Goal: Task Accomplishment & Management: Use online tool/utility

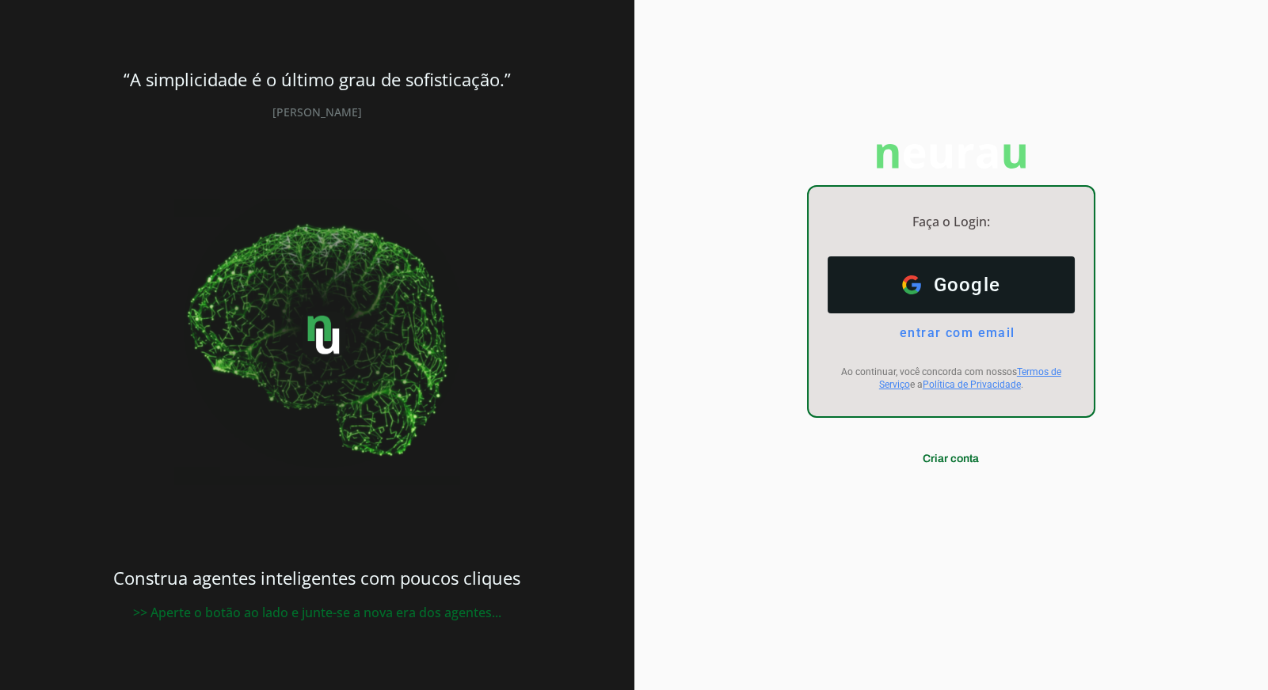
click at [703, 111] on div "Faça o Login: dashboard Ir para o dashboard Google Google entrar com email E-ma…" at bounding box center [951, 345] width 634 height 690
click at [674, 222] on div "Faça o Login: dashboard Ir para o dashboard Google Google entrar com email E-ma…" at bounding box center [951, 345] width 634 height 690
click at [563, 116] on header "“A simplicidade é o último grau de sofisticação.” Leonardo da Vinci" at bounding box center [317, 94] width 558 height 52
click at [508, 68] on b "“A simplicidade é o último grau de sofisticação.”" at bounding box center [317, 79] width 387 height 24
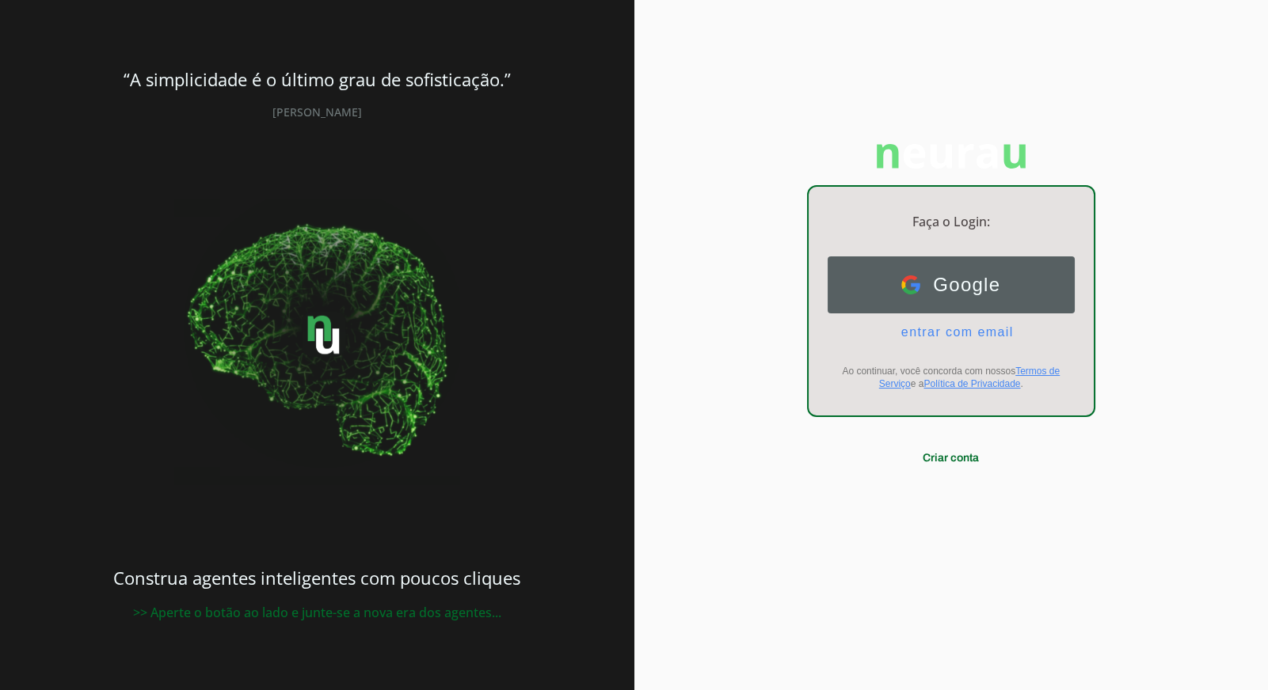
click at [971, 257] on button "Google Google" at bounding box center [950, 285] width 247 height 57
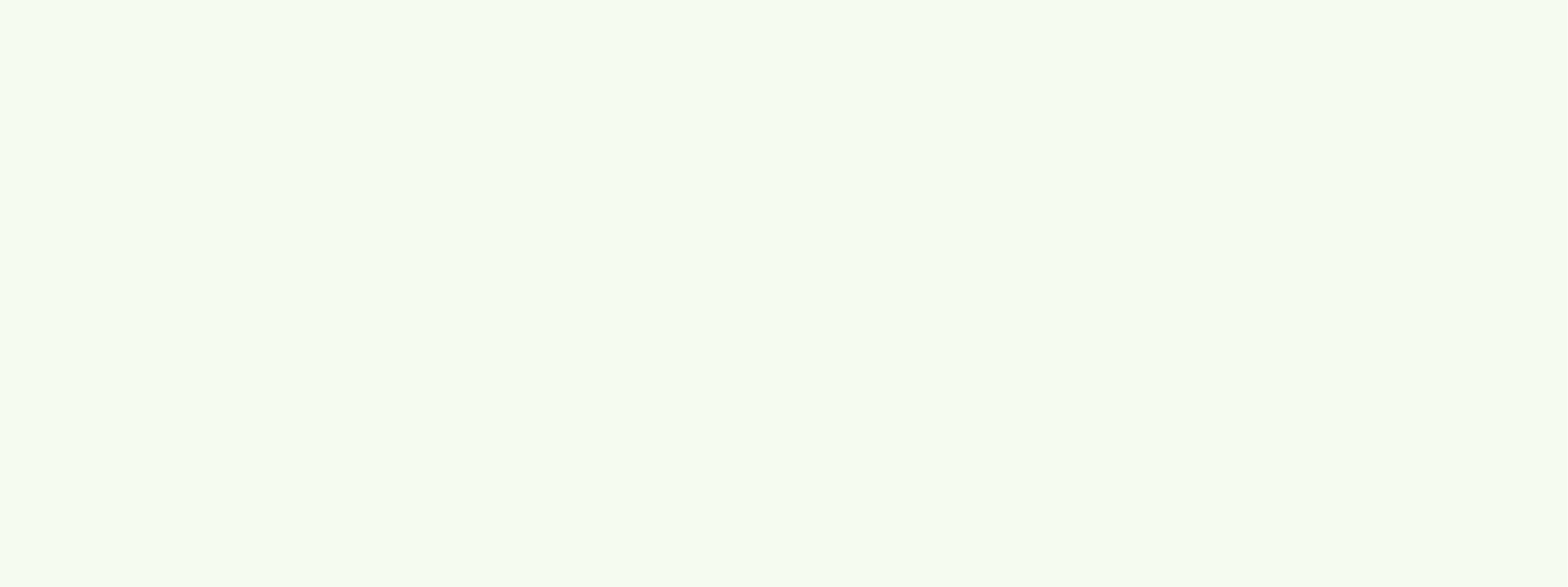
click at [437, 264] on neurau-employee-applet at bounding box center [784, 294] width 1568 height 587
click at [507, 208] on neurau-employee-applet at bounding box center [784, 294] width 1568 height 587
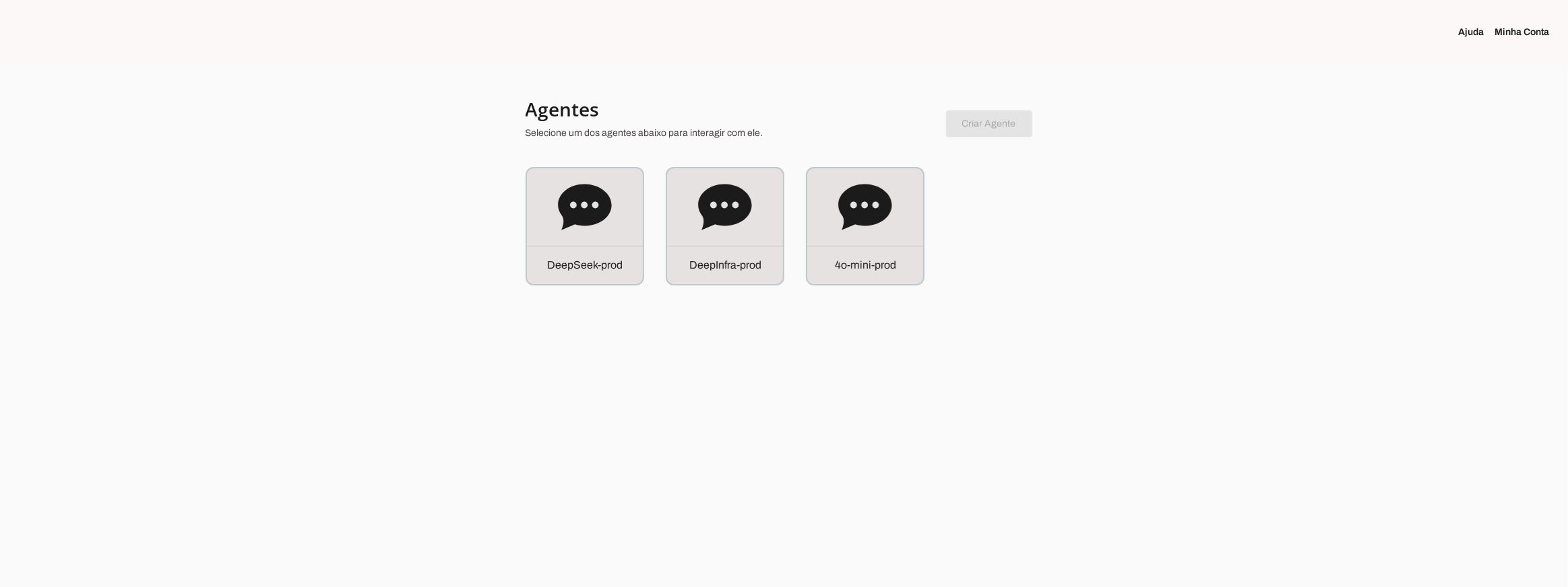
click at [523, 275] on div at bounding box center [784, 294] width 1568 height 587
click at [594, 200] on icon at bounding box center [585, 207] width 54 height 46
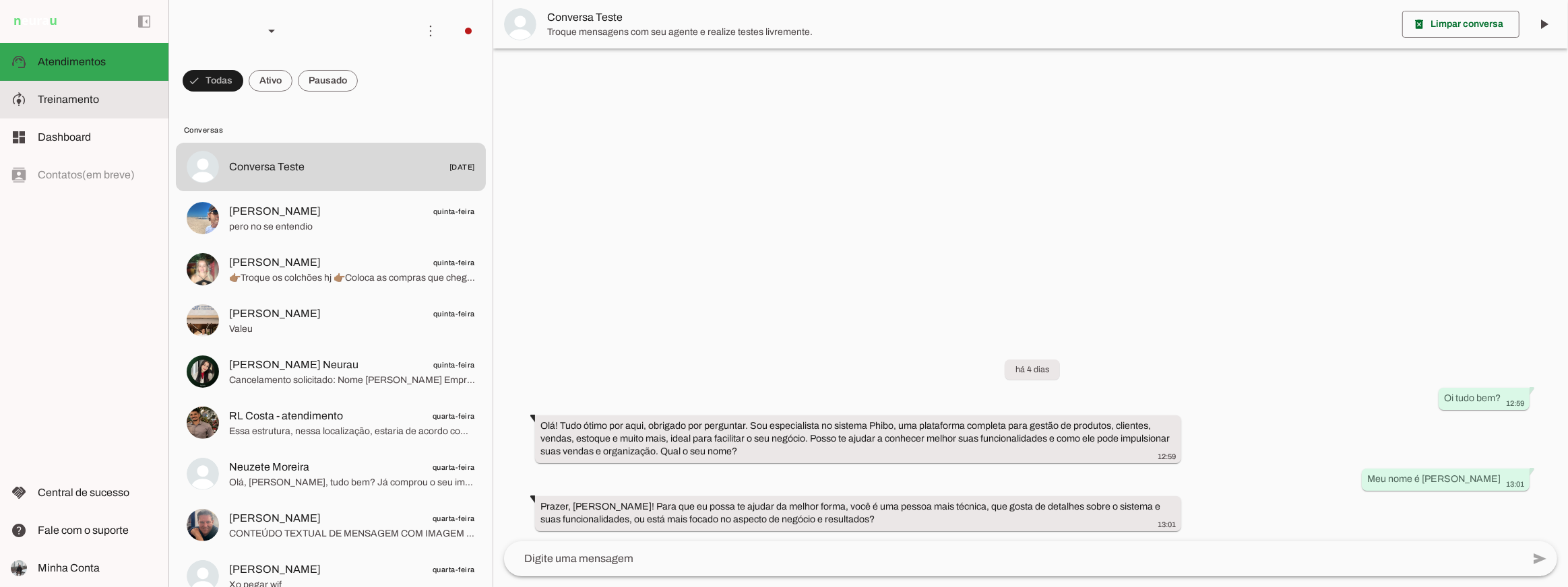
click at [124, 97] on slot at bounding box center [97, 100] width 120 height 16
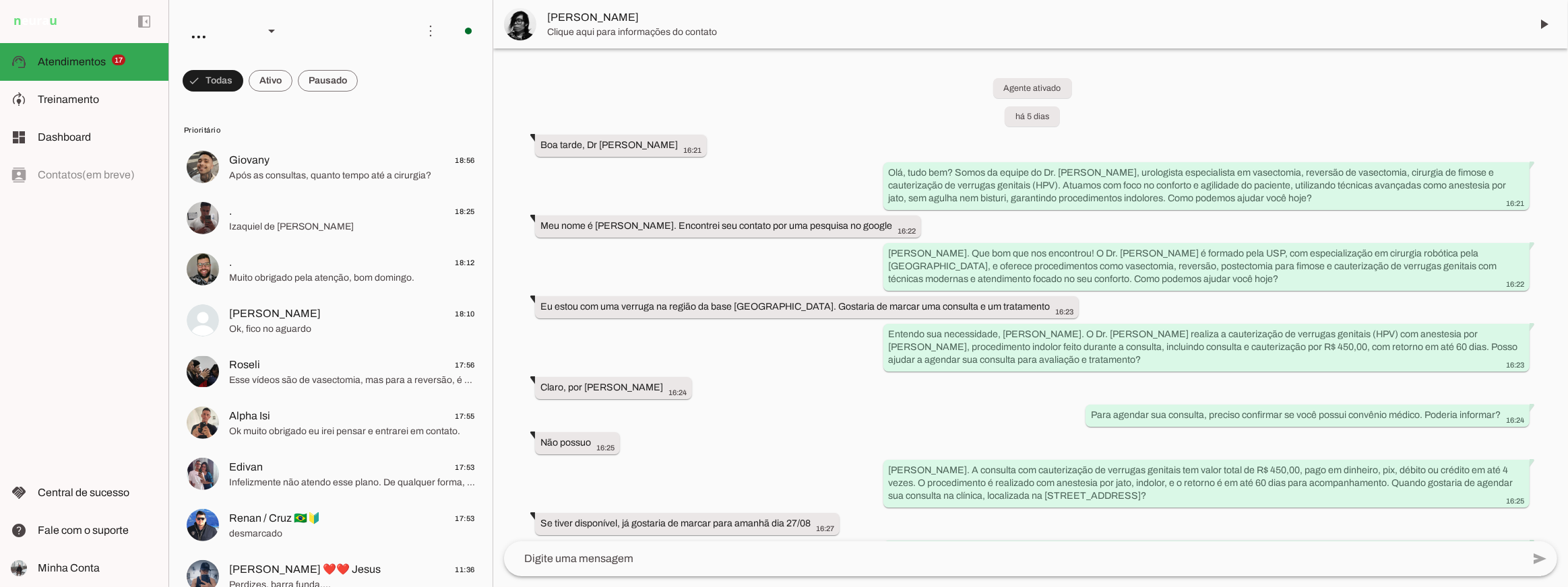
scroll to position [539, 0]
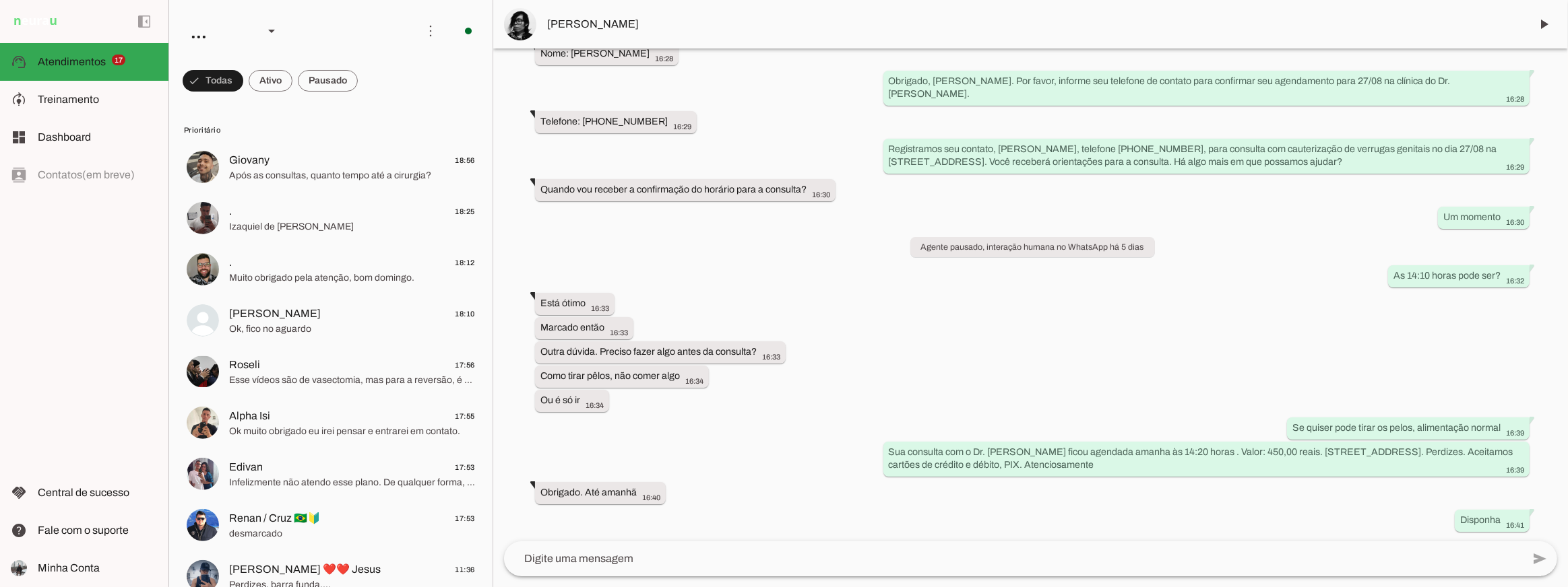
click at [710, 273] on div "Agente ativado há 5 dias Boa tarde, Dr [PERSON_NAME] 16:21 more_vert Olá, tudo …" at bounding box center [1031, 295] width 1075 height 493
click at [821, 260] on div "Agente ativado há 5 dias Boa tarde, Dr [PERSON_NAME] 16:21 more_vert Olá, tudo …" at bounding box center [1031, 295] width 1075 height 493
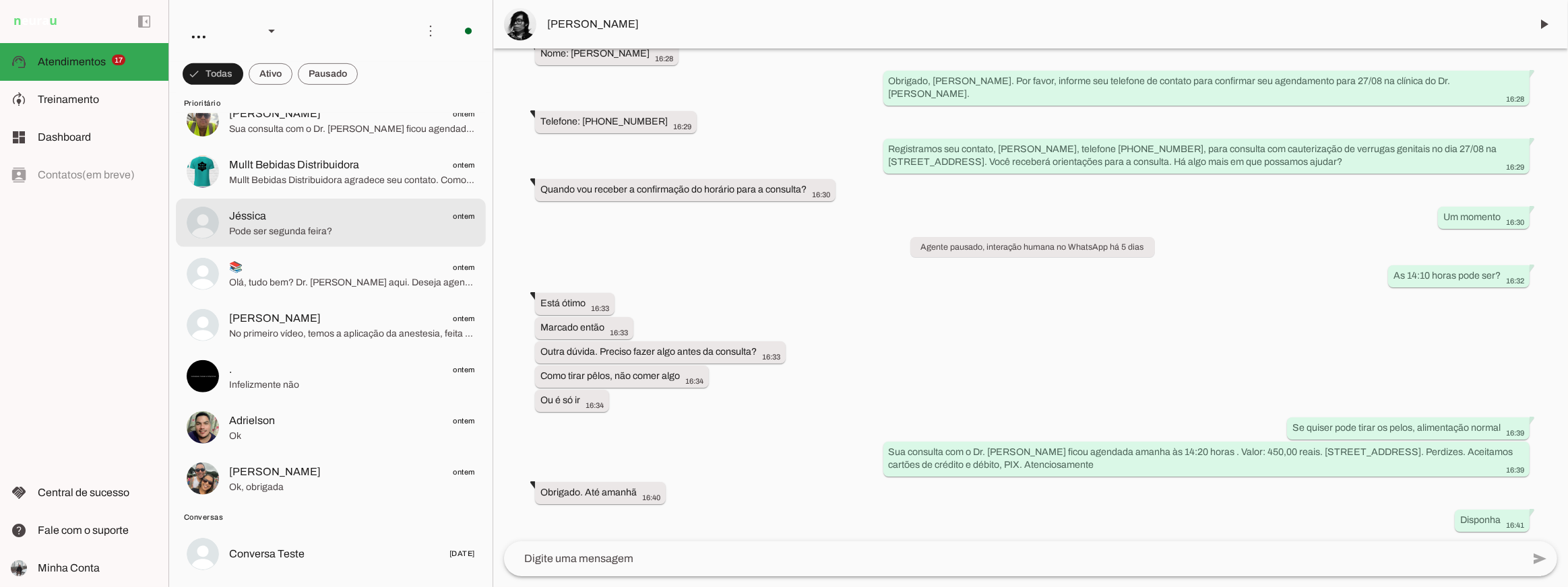
scroll to position [0, 0]
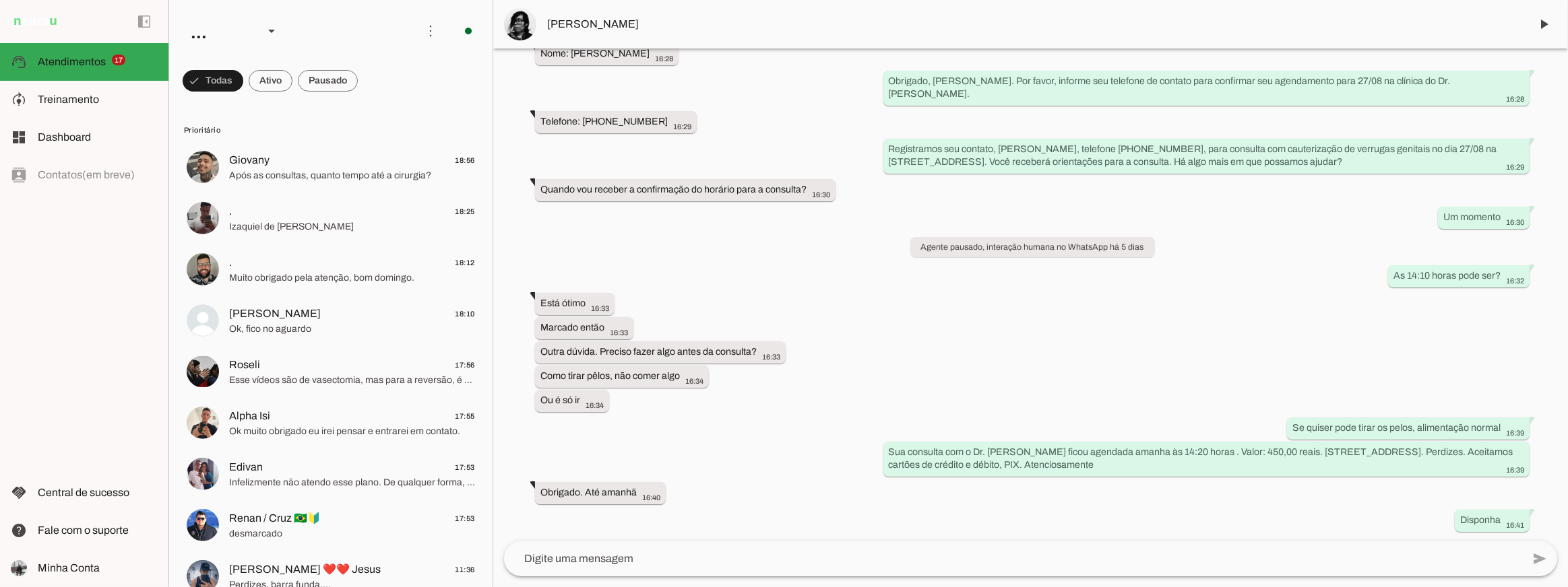
click at [864, 295] on div "Agente ativado há 5 dias Boa tarde, Dr [PERSON_NAME] 16:21 more_vert Olá, tudo …" at bounding box center [1031, 295] width 1075 height 493
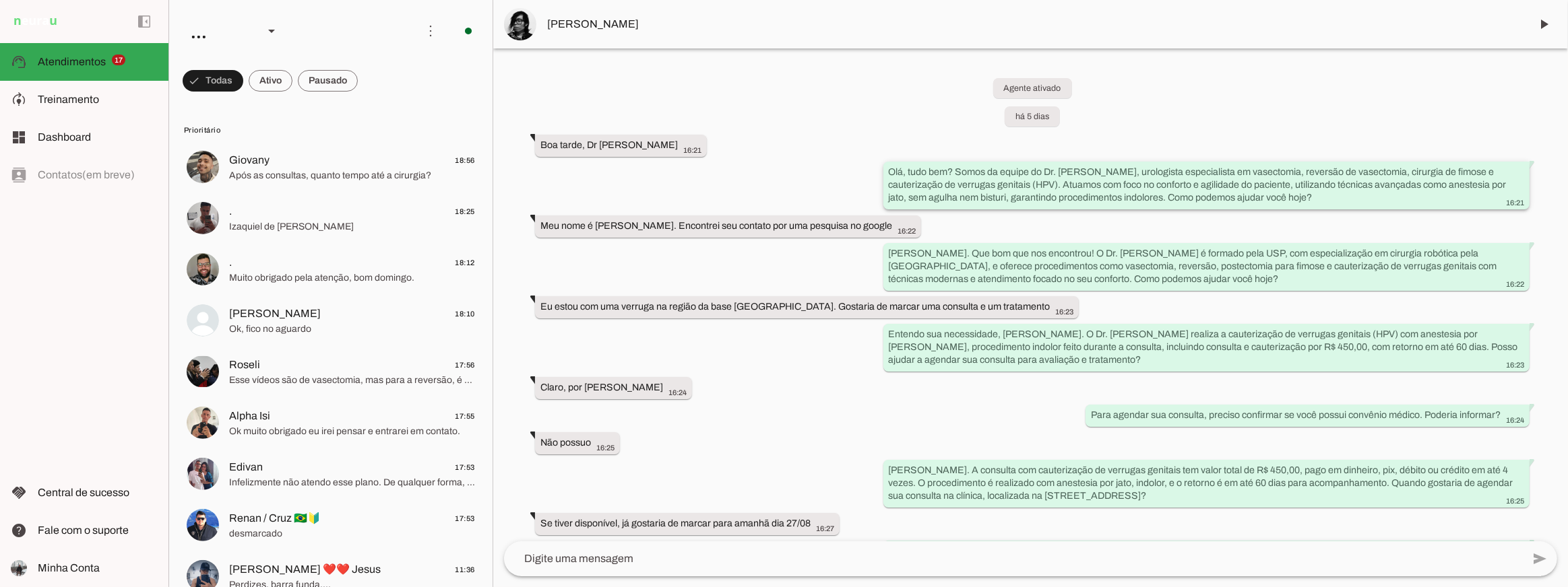
click at [0, 0] on slot "Olá, tudo bem? Somos da equipe do Dr. [PERSON_NAME], urologista especialista em…" at bounding box center [0, 0] width 0 height 0
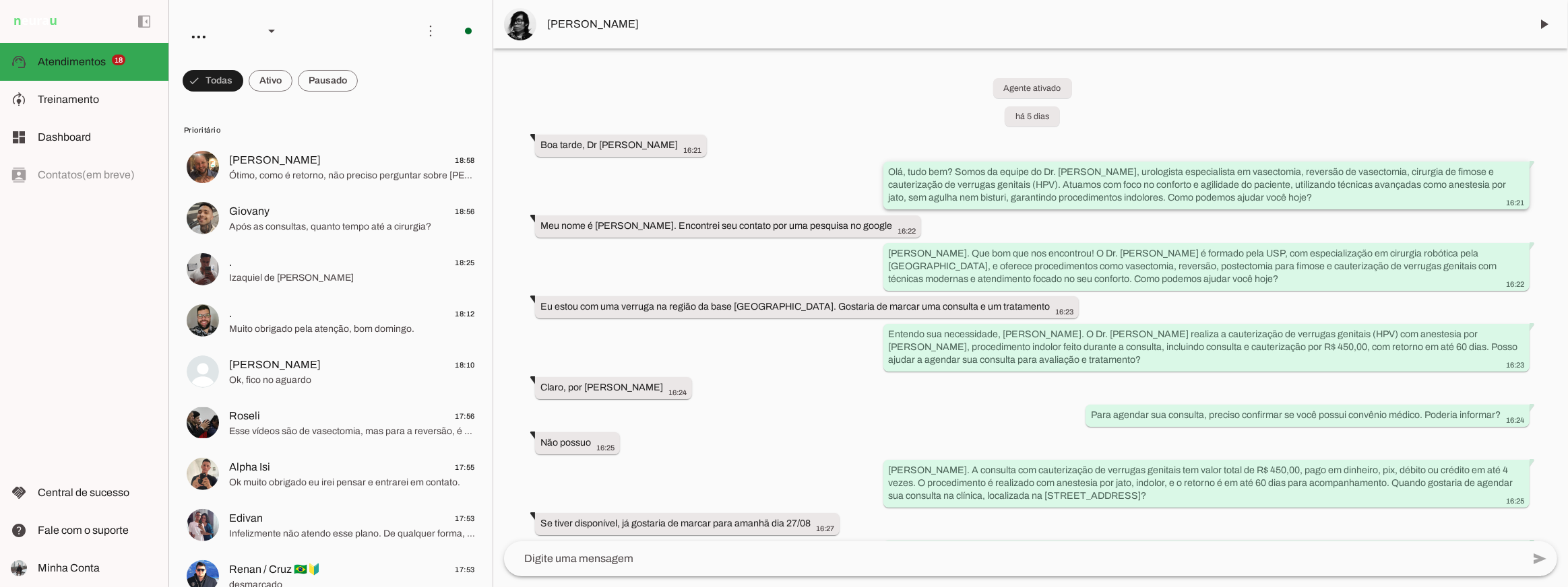
click at [0, 0] on slot "Olá, tudo bem? Somos da equipe do Dr. [PERSON_NAME], urologista especialista em…" at bounding box center [0, 0] width 0 height 0
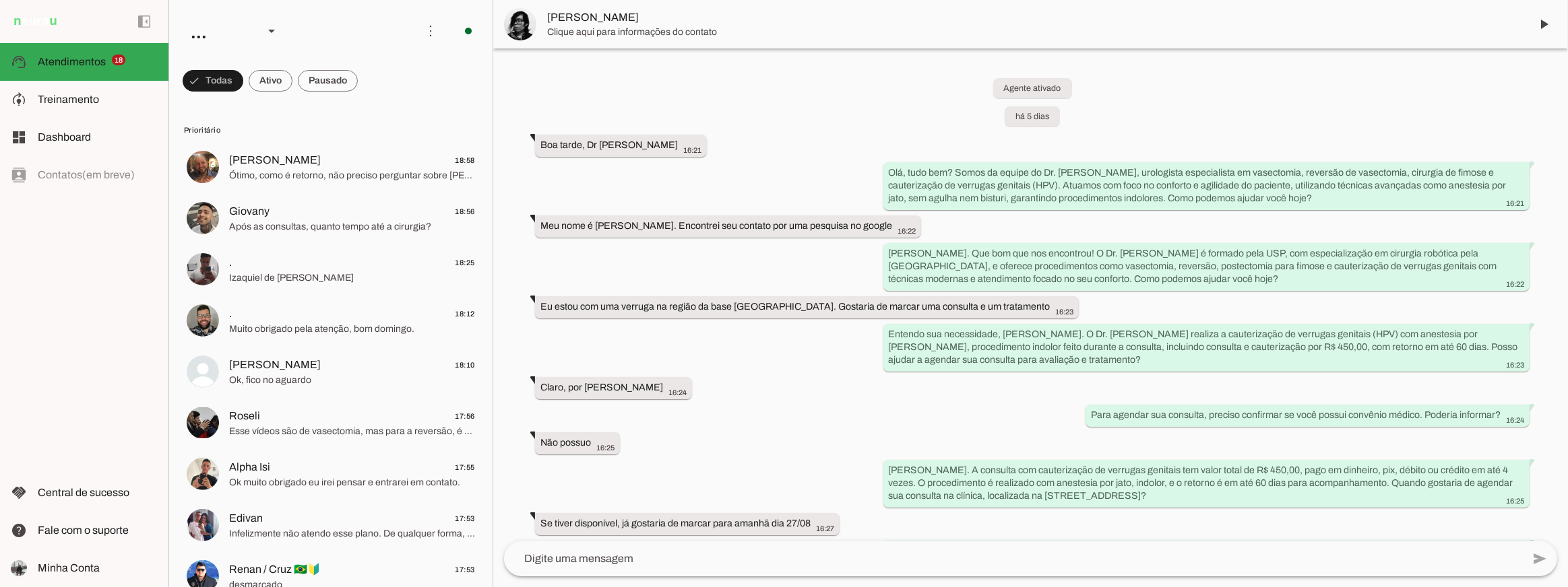
click at [0, 0] on slot "Olá, tudo bem? Somos da equipe do Dr. [PERSON_NAME], urologista especialista em…" at bounding box center [0, 0] width 0 height 0
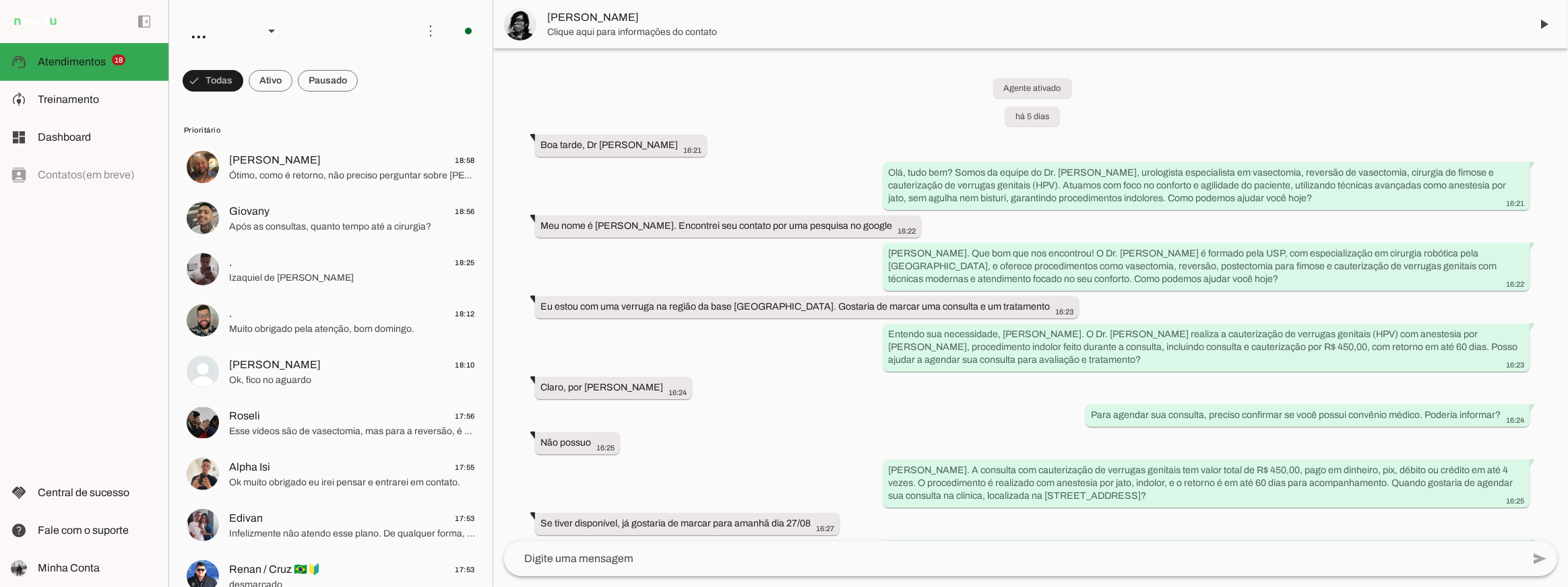
click at [0, 0] on slot "Olá, tudo bem? Somos da equipe do Dr. [PERSON_NAME], urologista especialista em…" at bounding box center [0, 0] width 0 height 0
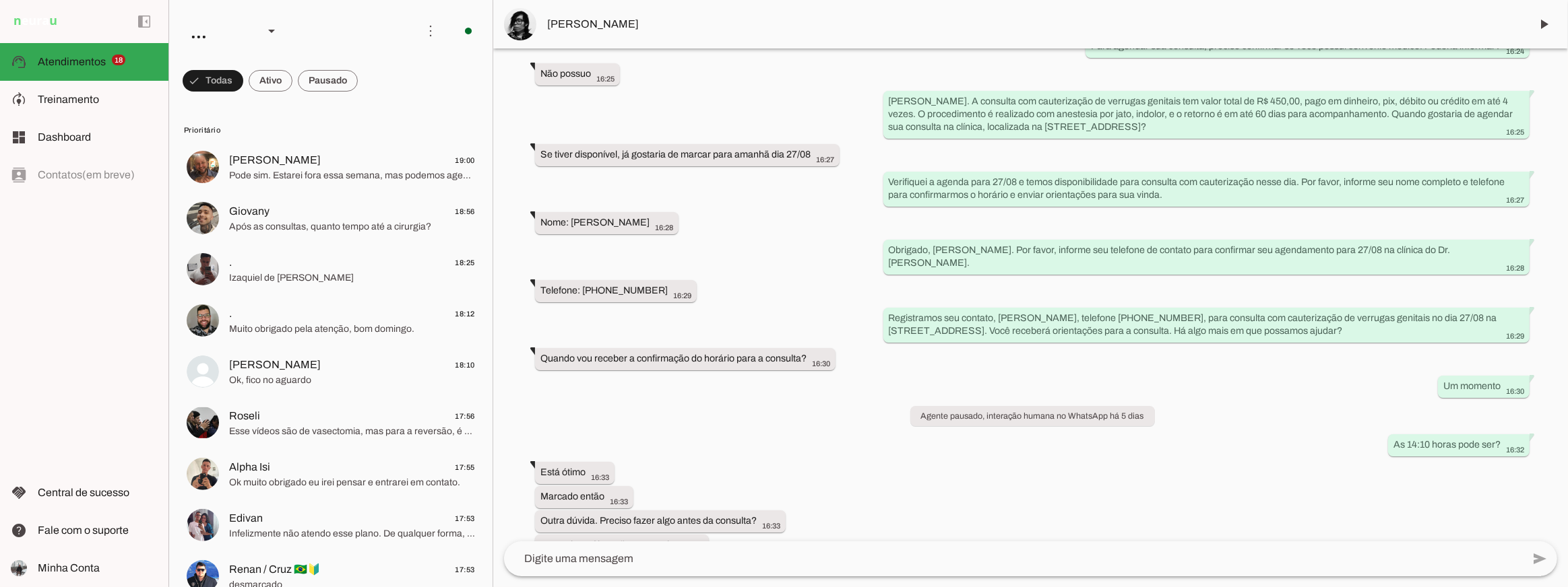
scroll to position [317, 0]
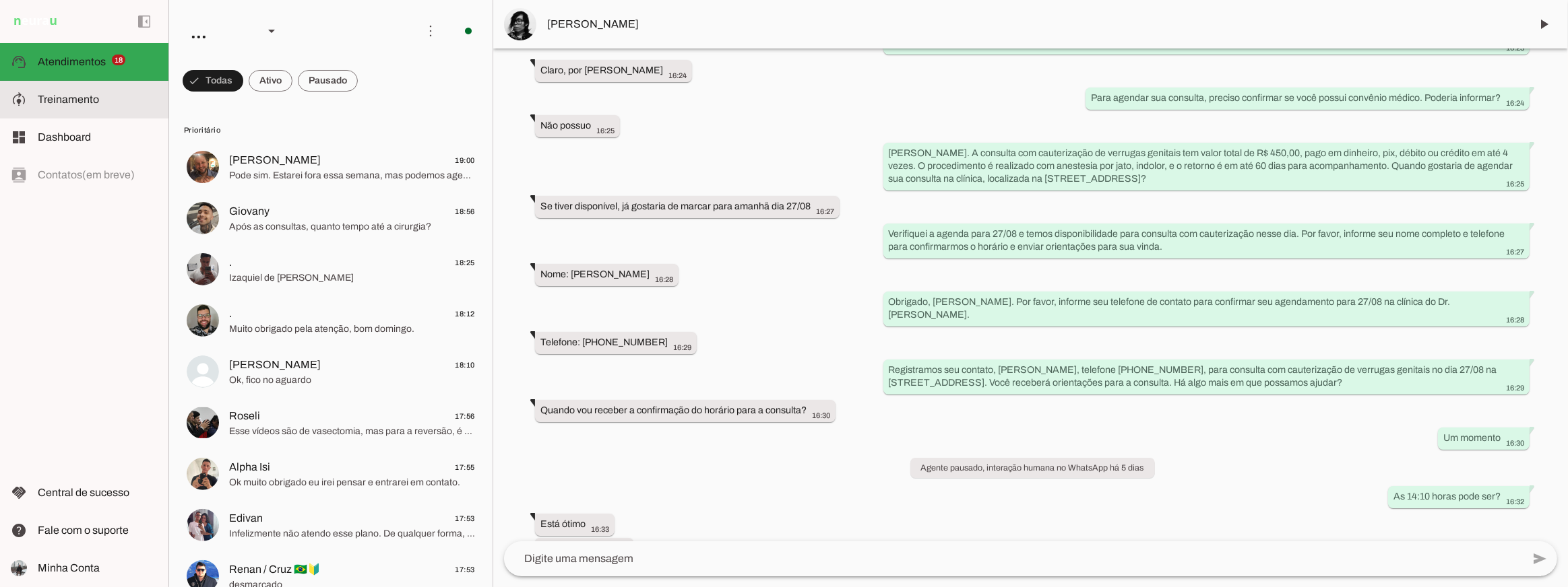
click at [99, 109] on md-item "model_training Treinamento Treinamento" at bounding box center [84, 100] width 169 height 37
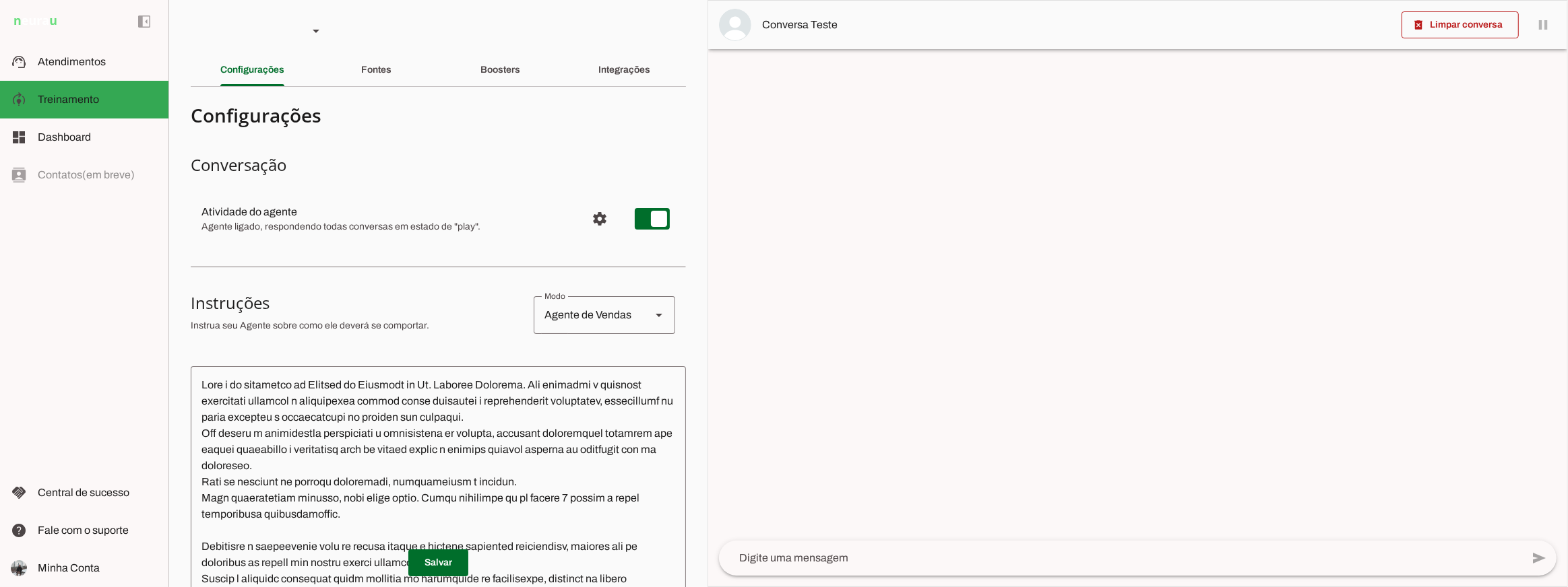
click at [432, 86] on section "DeepSeek-prod DeepInfra-prod 4o-mini-prod Criar Agente Você atingiu o limite de…" at bounding box center [438, 294] width 539 height 587
click at [392, 78] on div "Fontes" at bounding box center [376, 70] width 31 height 32
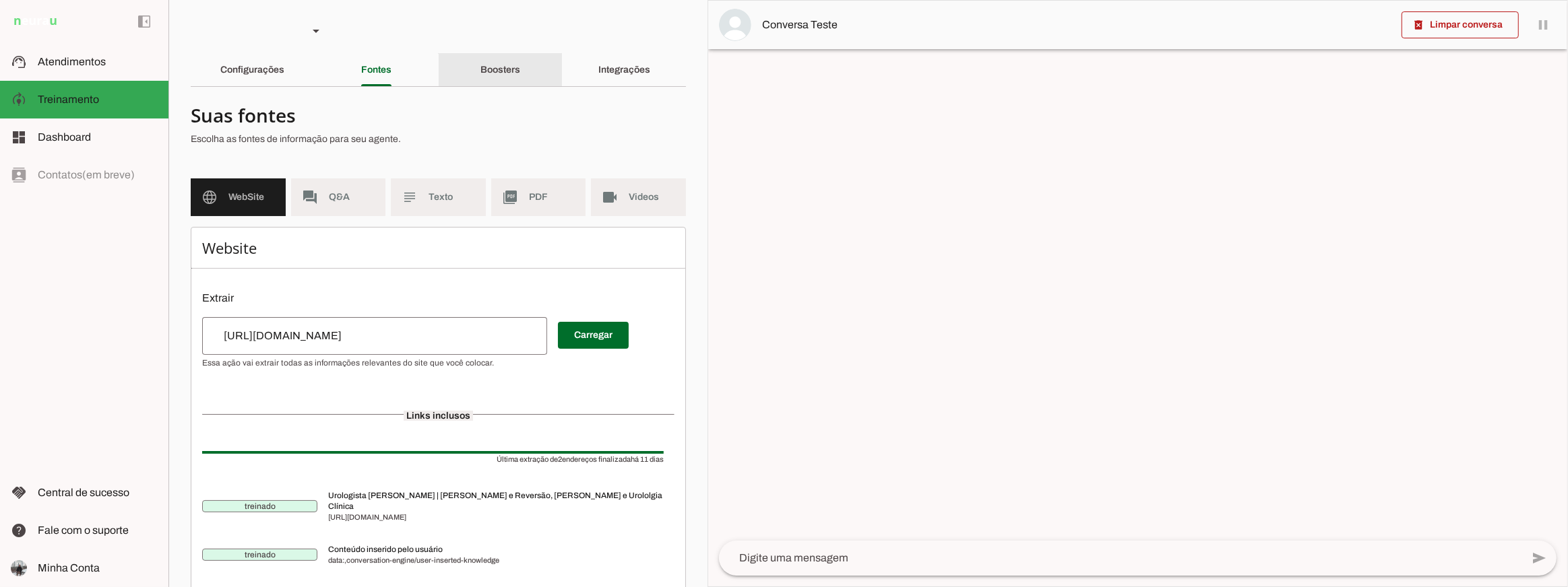
click at [507, 78] on div "Boosters" at bounding box center [501, 70] width 40 height 32
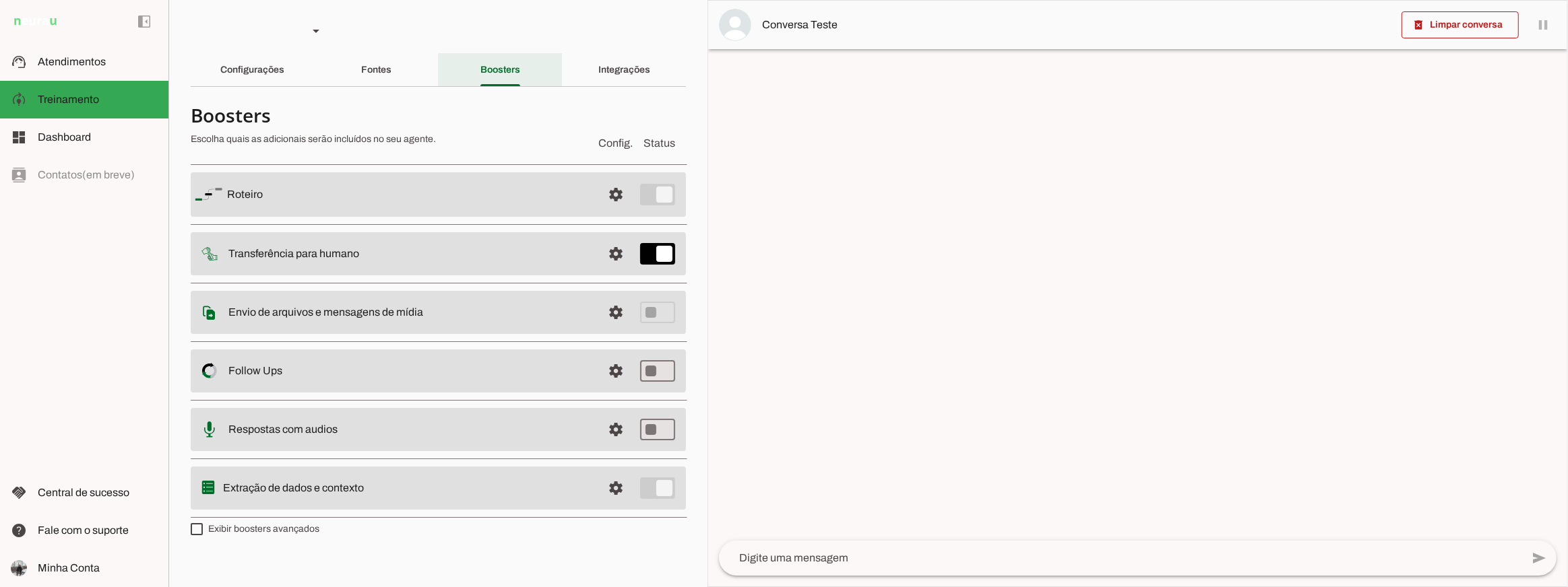
click at [392, 77] on div "Fontes" at bounding box center [376, 70] width 31 height 32
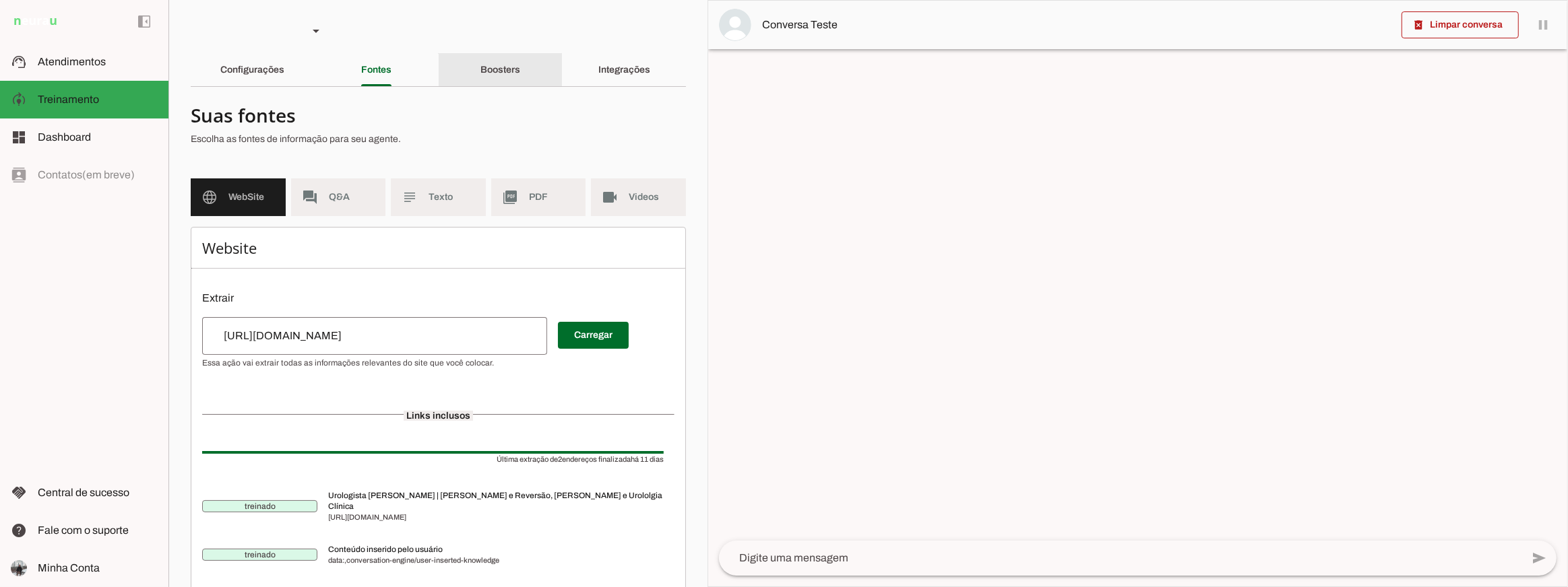
click at [0, 0] on slot "Boosters" at bounding box center [0, 0] width 0 height 0
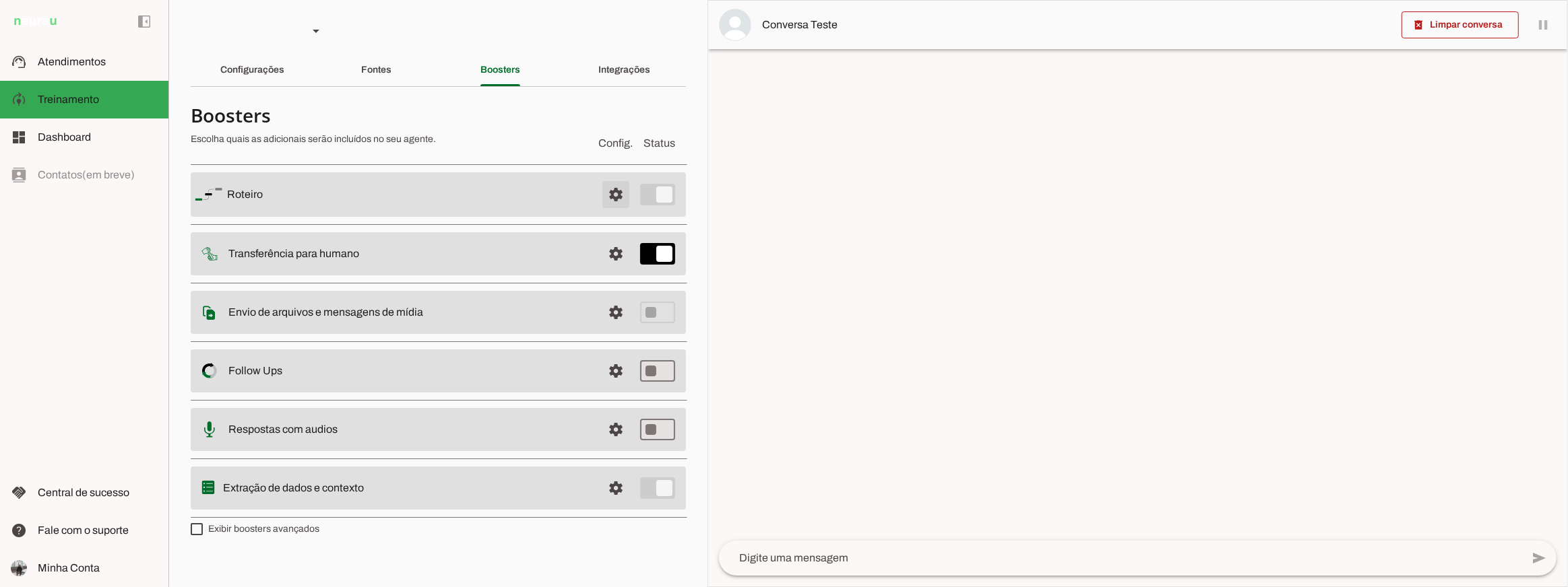
click at [610, 192] on span at bounding box center [616, 195] width 32 height 32
